Goal: Information Seeking & Learning: Learn about a topic

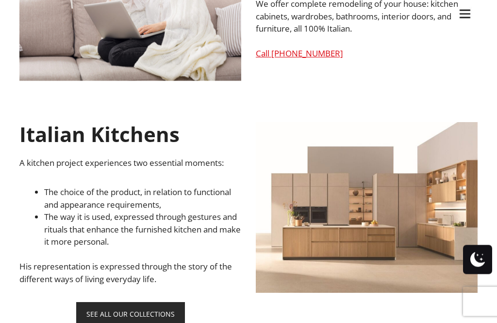
scroll to position [428, 0]
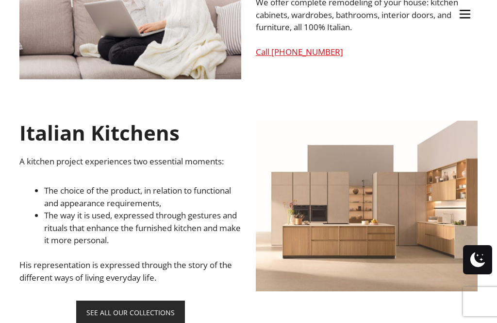
click at [152, 309] on link "SEE ALL OUR COLLECTIONS" at bounding box center [130, 312] width 109 height 24
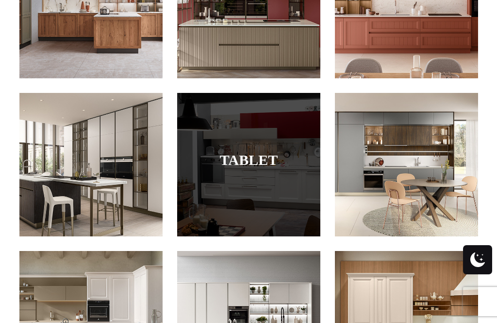
scroll to position [757, 0]
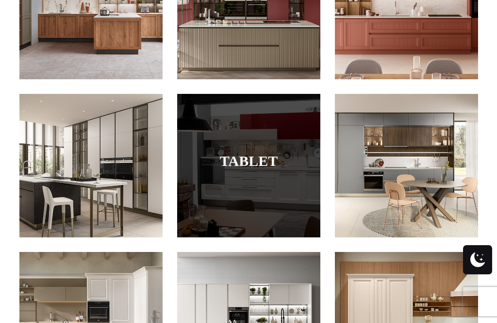
click at [285, 169] on div at bounding box center [248, 165] width 143 height 143
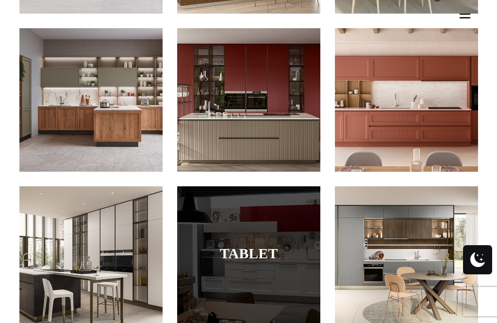
scroll to position [660, 0]
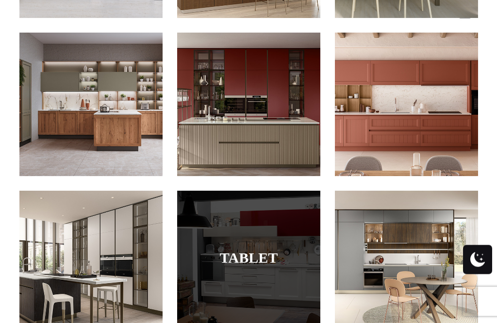
click at [268, 250] on link "Tablet" at bounding box center [249, 258] width 95 height 16
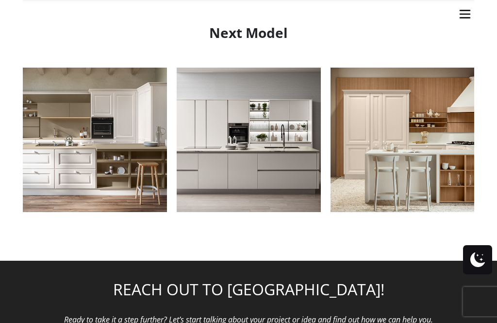
scroll to position [1203, 0]
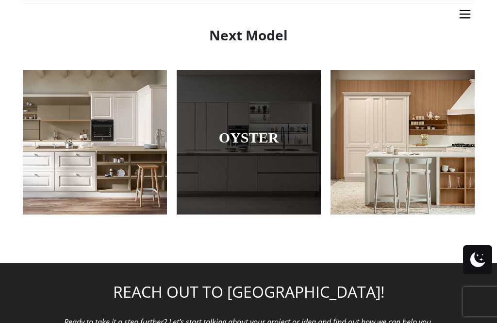
click at [283, 164] on div at bounding box center [249, 142] width 144 height 144
click at [276, 168] on div at bounding box center [249, 142] width 144 height 144
click at [275, 135] on link "Oyster" at bounding box center [249, 137] width 96 height 16
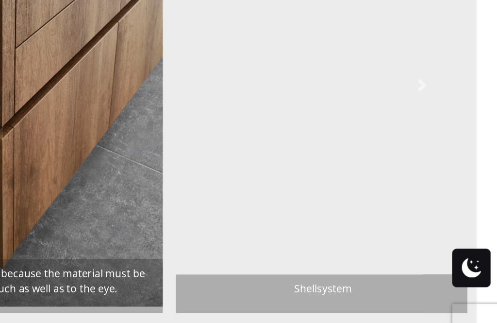
scroll to position [855, 0]
